Goal: Information Seeking & Learning: Learn about a topic

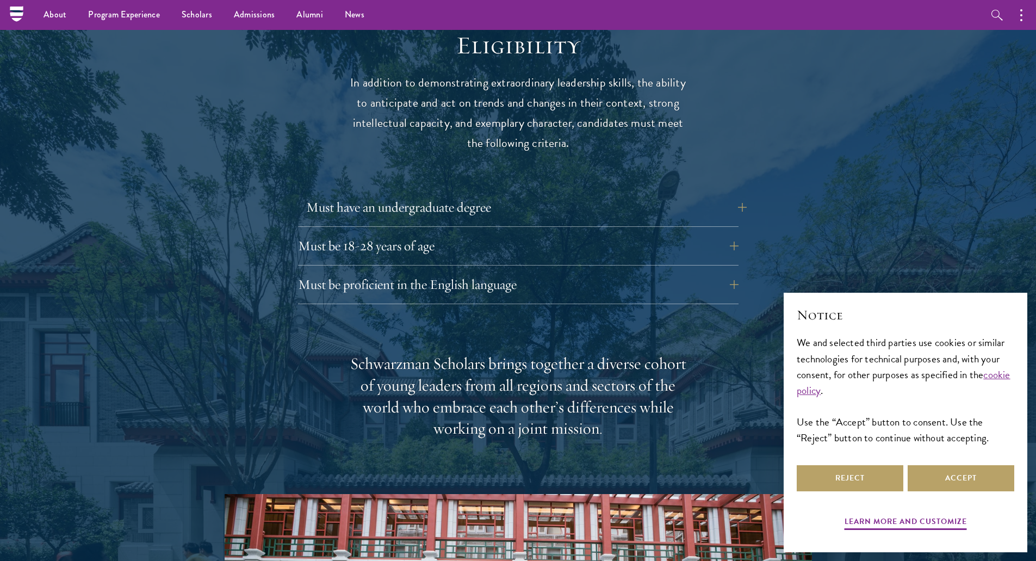
scroll to position [1413, 0]
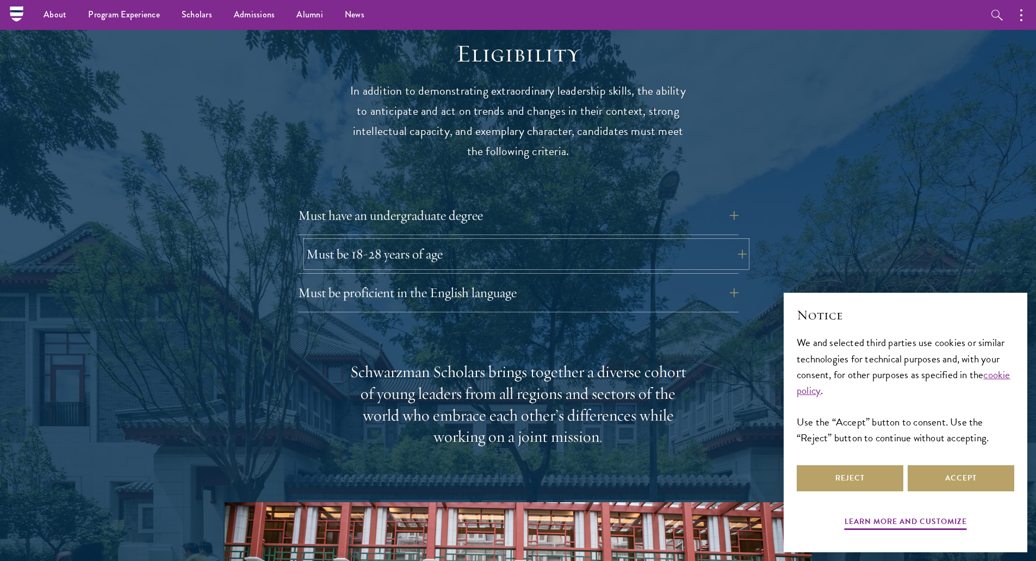
click at [434, 241] on button "Must be 18-28 years of age" at bounding box center [526, 254] width 440 height 26
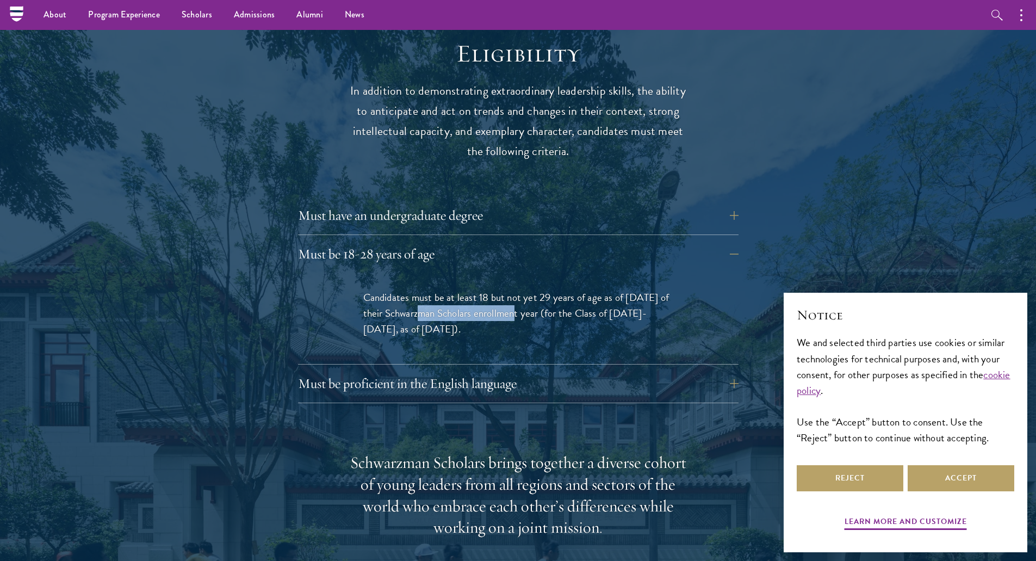
drag, startPoint x: 409, startPoint y: 291, endPoint x: 506, endPoint y: 295, distance: 96.8
click at [506, 295] on span "Candidates must be at least 18 but not yet 29 years of age as of [DATE] of thei…" at bounding box center [516, 312] width 306 height 47
drag, startPoint x: 446, startPoint y: 277, endPoint x: 482, endPoint y: 279, distance: 35.9
click at [482, 289] on span "Candidates must be at least 18 but not yet 29 years of age as of [DATE] of thei…" at bounding box center [516, 312] width 306 height 47
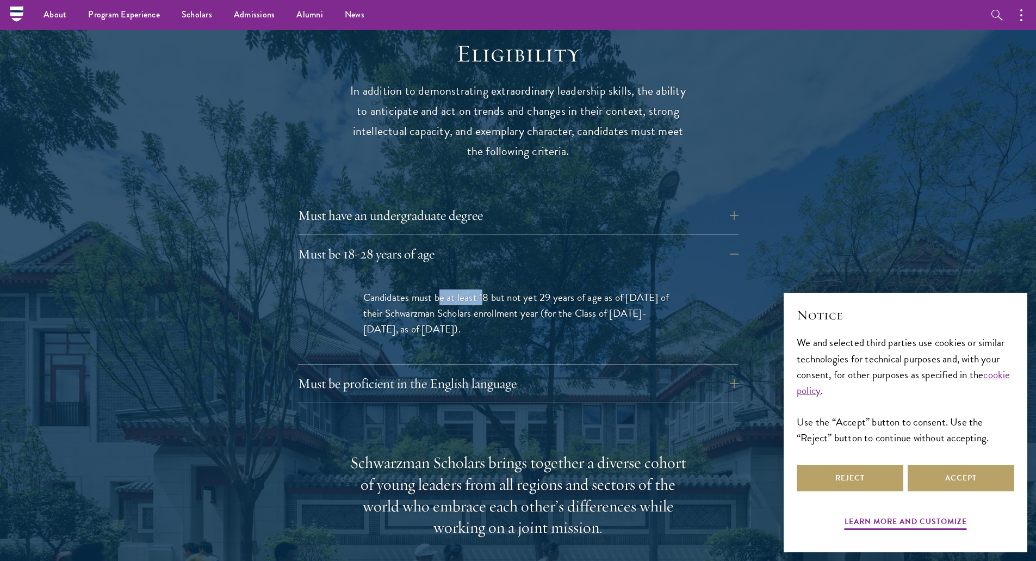
click at [482, 289] on span "Candidates must be at least 18 but not yet 29 years of age as of [DATE] of thei…" at bounding box center [516, 312] width 306 height 47
drag, startPoint x: 587, startPoint y: 293, endPoint x: 630, endPoint y: 296, distance: 43.6
click at [630, 296] on span "Candidates must be at least 18 but not yet 29 years of age as of [DATE] of thei…" at bounding box center [516, 312] width 306 height 47
drag, startPoint x: 531, startPoint y: 291, endPoint x: 615, endPoint y: 296, distance: 84.4
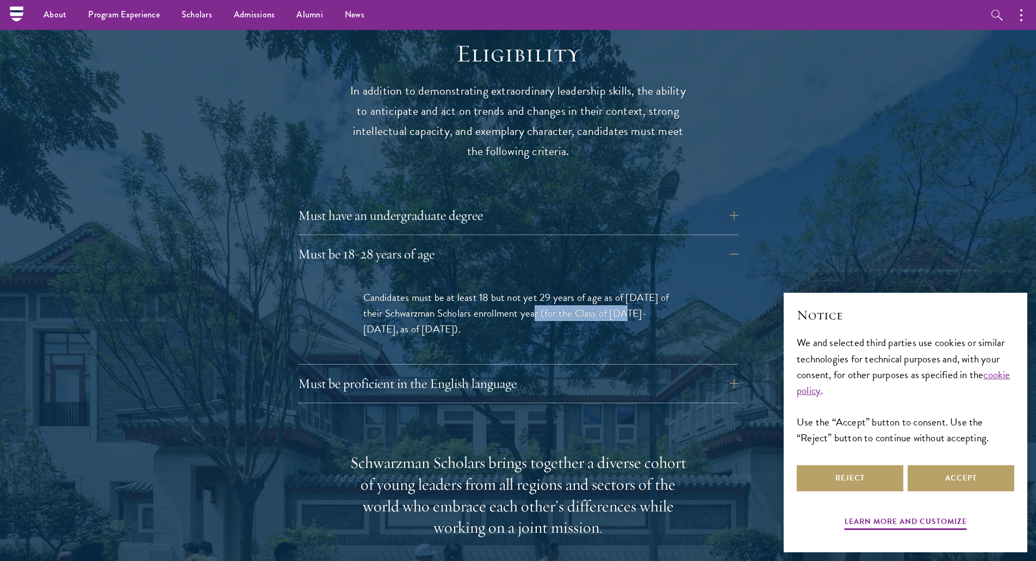
click at [615, 296] on span "Candidates must be at least 18 but not yet 29 years of age as of [DATE] of thei…" at bounding box center [516, 312] width 306 height 47
click at [966, 482] on button "Accept" at bounding box center [960, 478] width 107 height 26
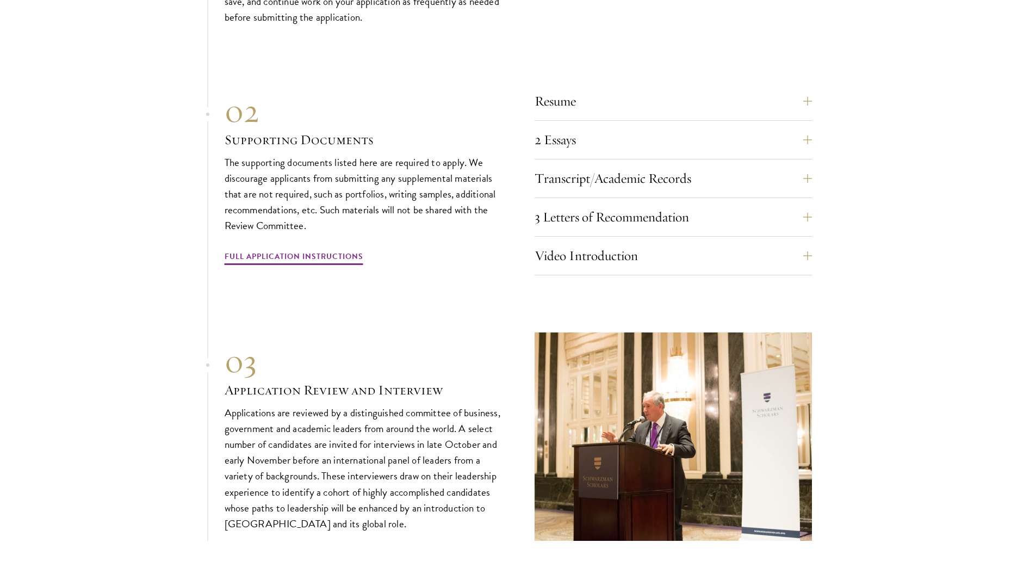
scroll to position [3534, 0]
